Goal: Information Seeking & Learning: Learn about a topic

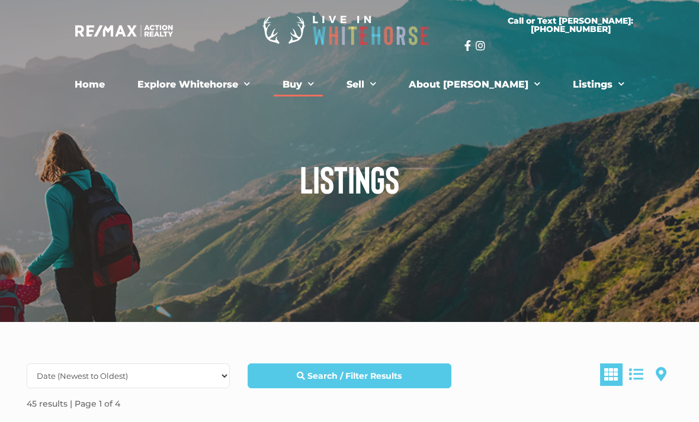
click at [314, 88] on span "Menu" at bounding box center [308, 84] width 12 height 18
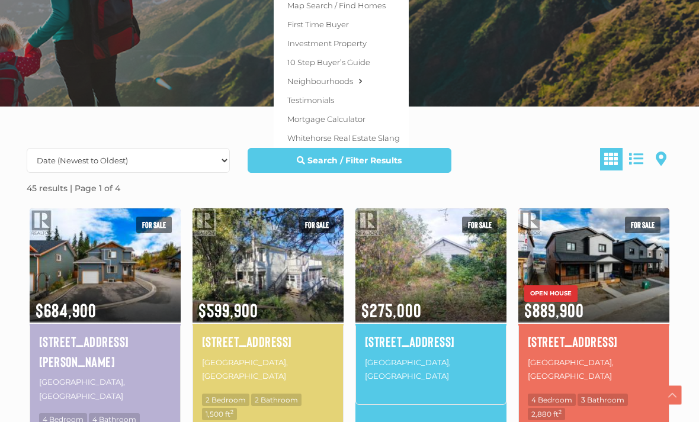
scroll to position [228, 0]
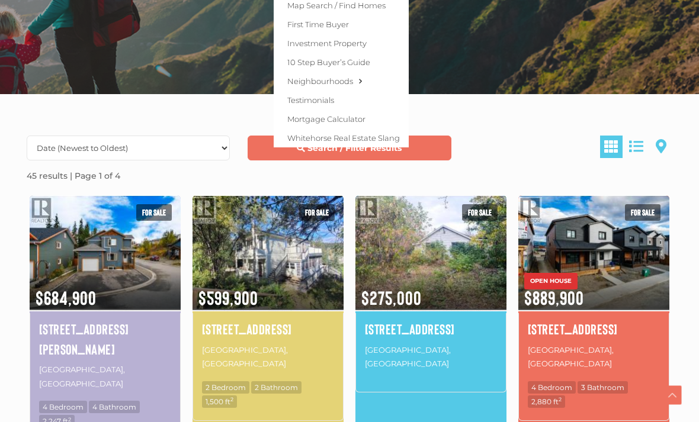
click at [284, 155] on link "Search / Filter Results" at bounding box center [349, 148] width 203 height 25
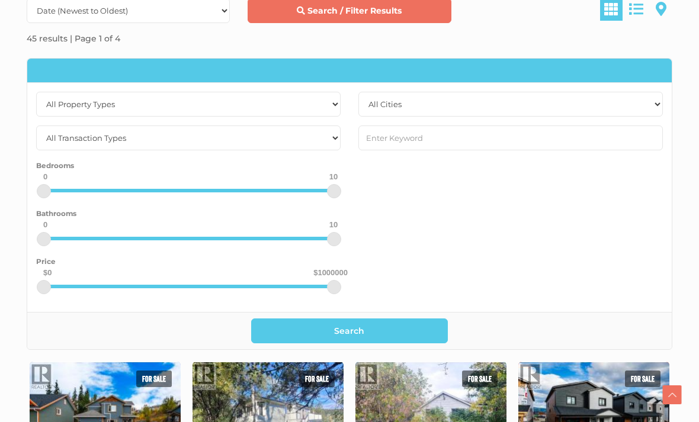
scroll to position [366, 0]
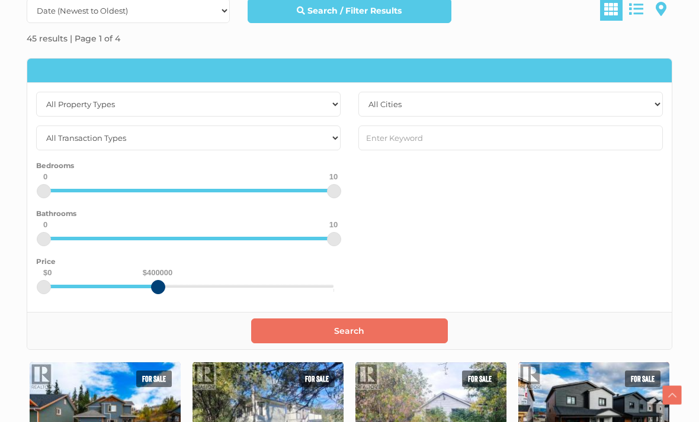
click at [312, 338] on button "Search" at bounding box center [349, 331] width 197 height 25
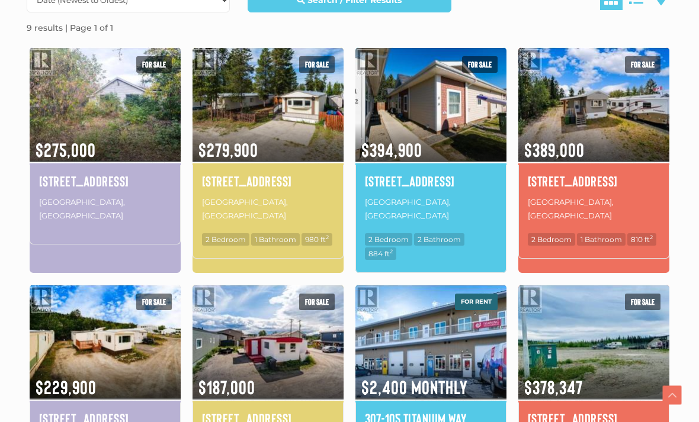
scroll to position [377, 0]
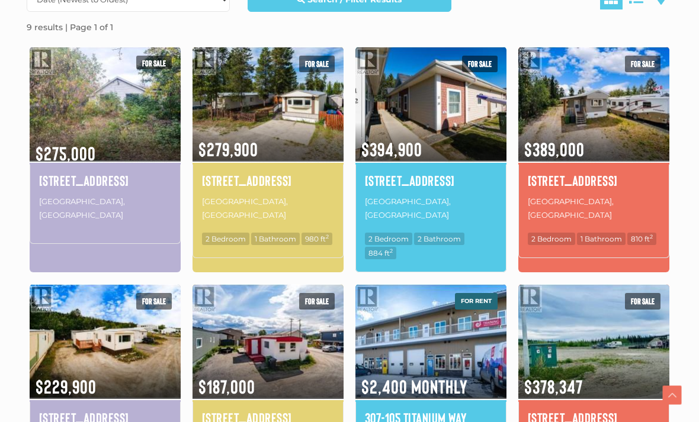
click at [124, 103] on img at bounding box center [105, 104] width 151 height 118
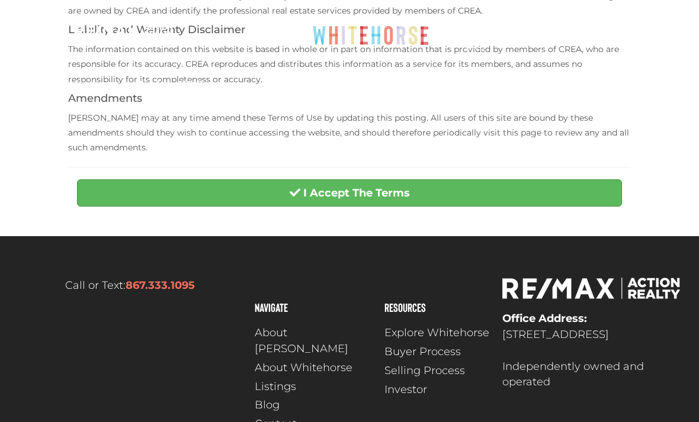
scroll to position [424, 0]
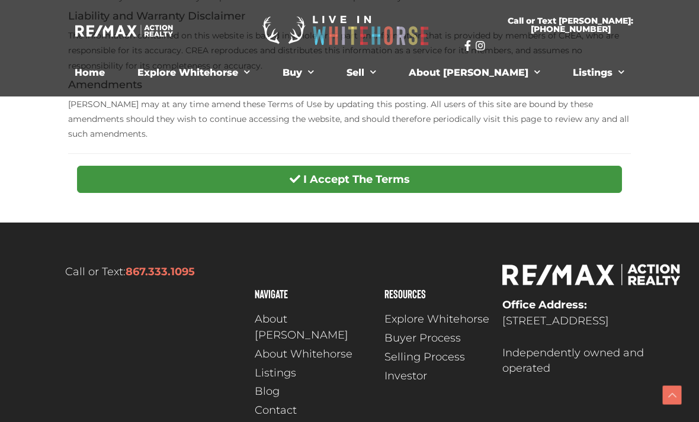
click at [402, 173] on strong "I Accept The Terms" at bounding box center [356, 179] width 107 height 13
